Goal: Task Accomplishment & Management: Manage account settings

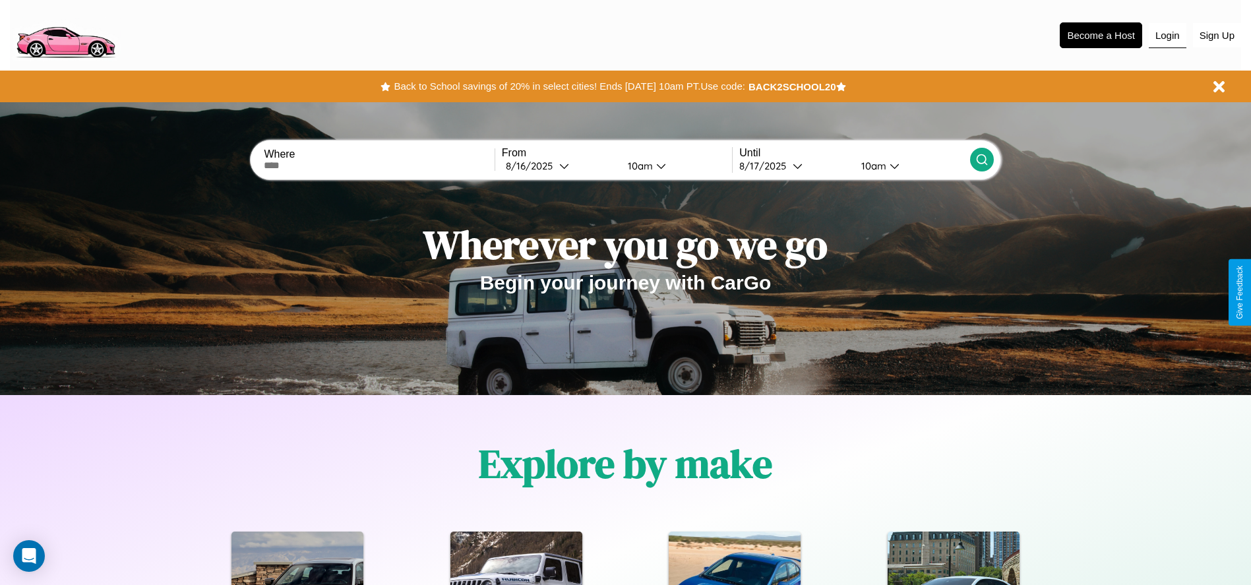
click at [1167, 35] on button "Login" at bounding box center [1167, 35] width 38 height 25
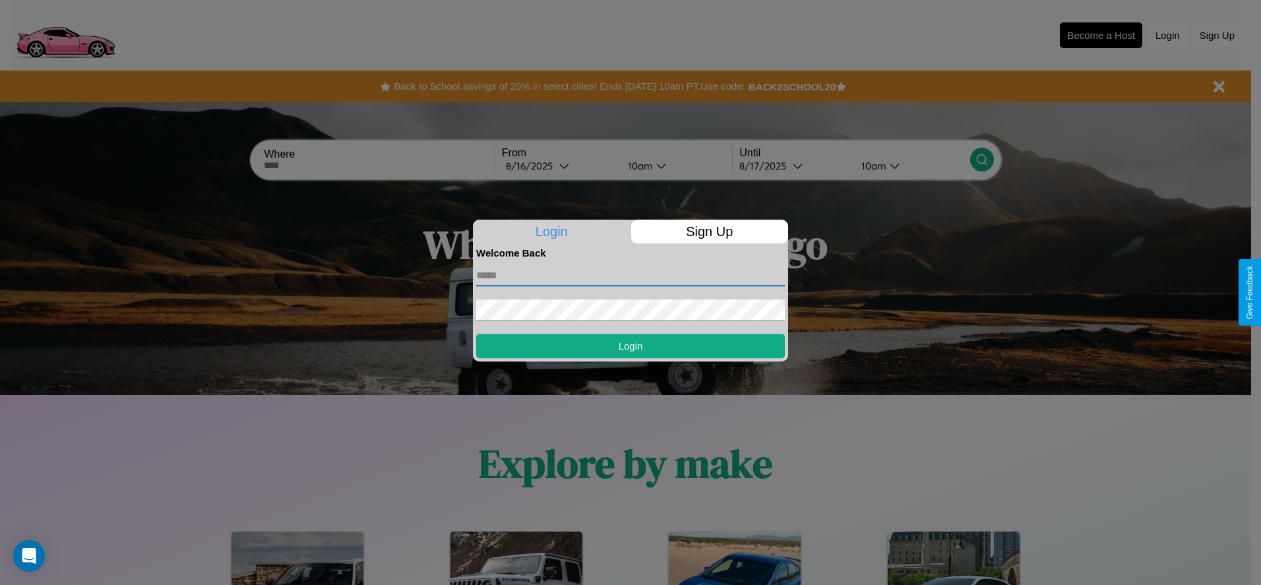
click at [630, 275] on input "text" at bounding box center [630, 275] width 309 height 21
type input "**********"
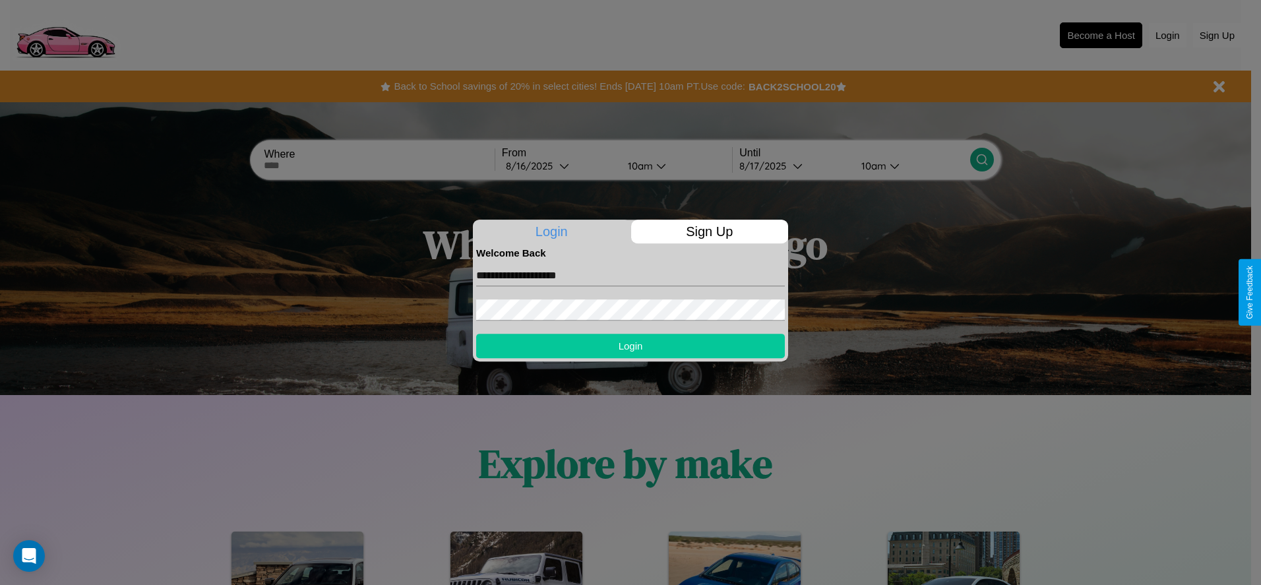
click at [630, 345] on button "Login" at bounding box center [630, 346] width 309 height 24
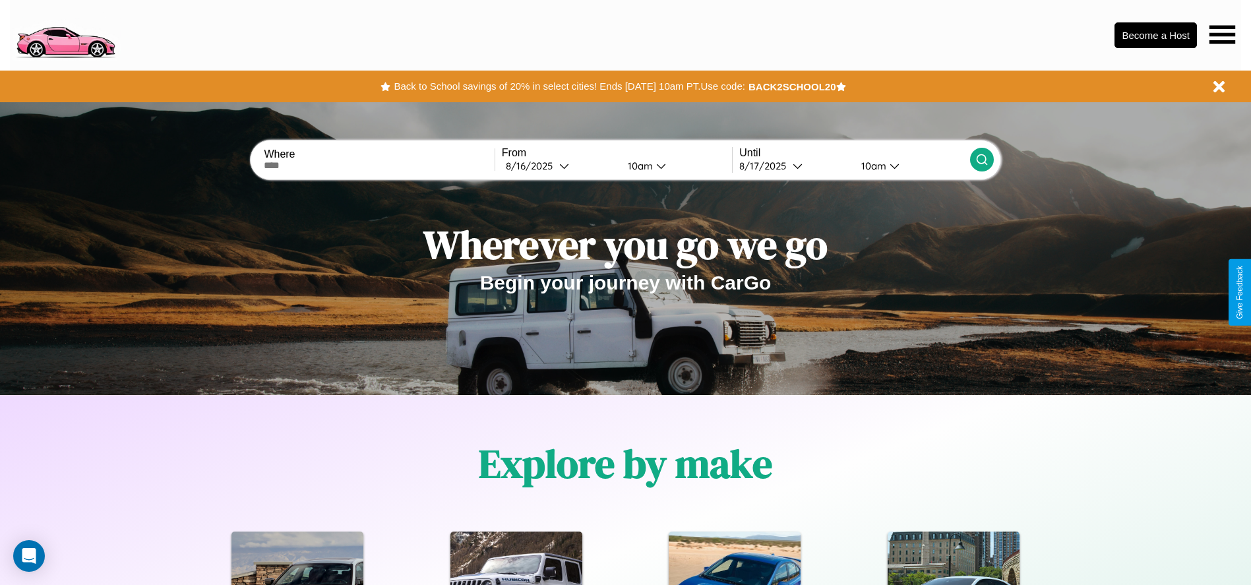
click at [1222, 34] on icon at bounding box center [1222, 34] width 26 height 18
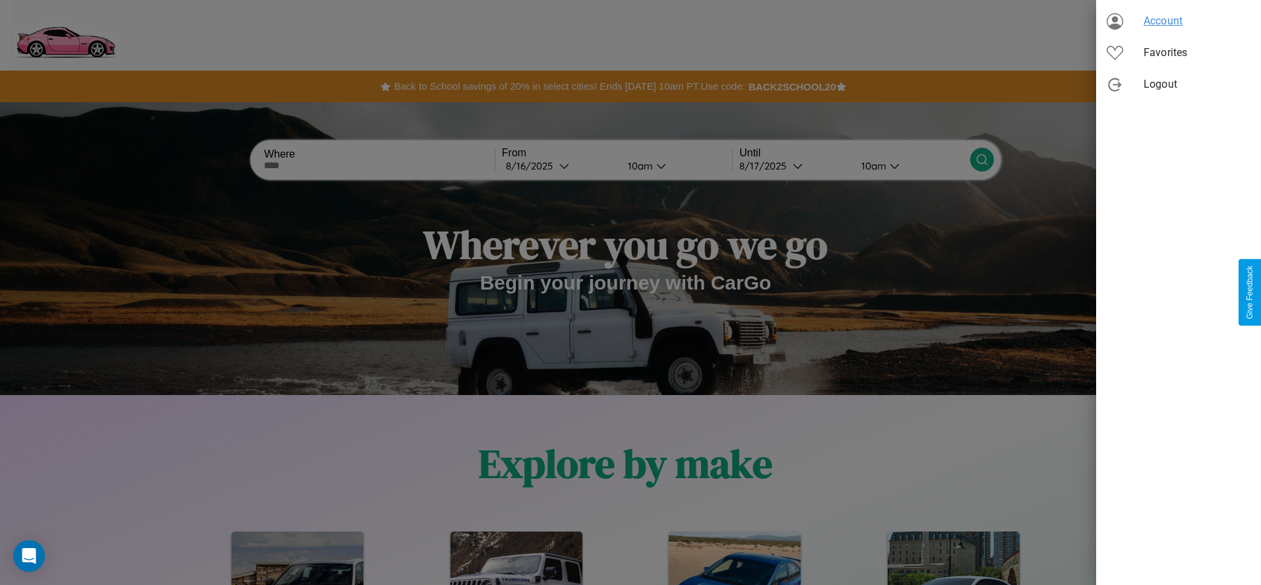
click at [1178, 21] on span "Account" at bounding box center [1196, 21] width 107 height 16
